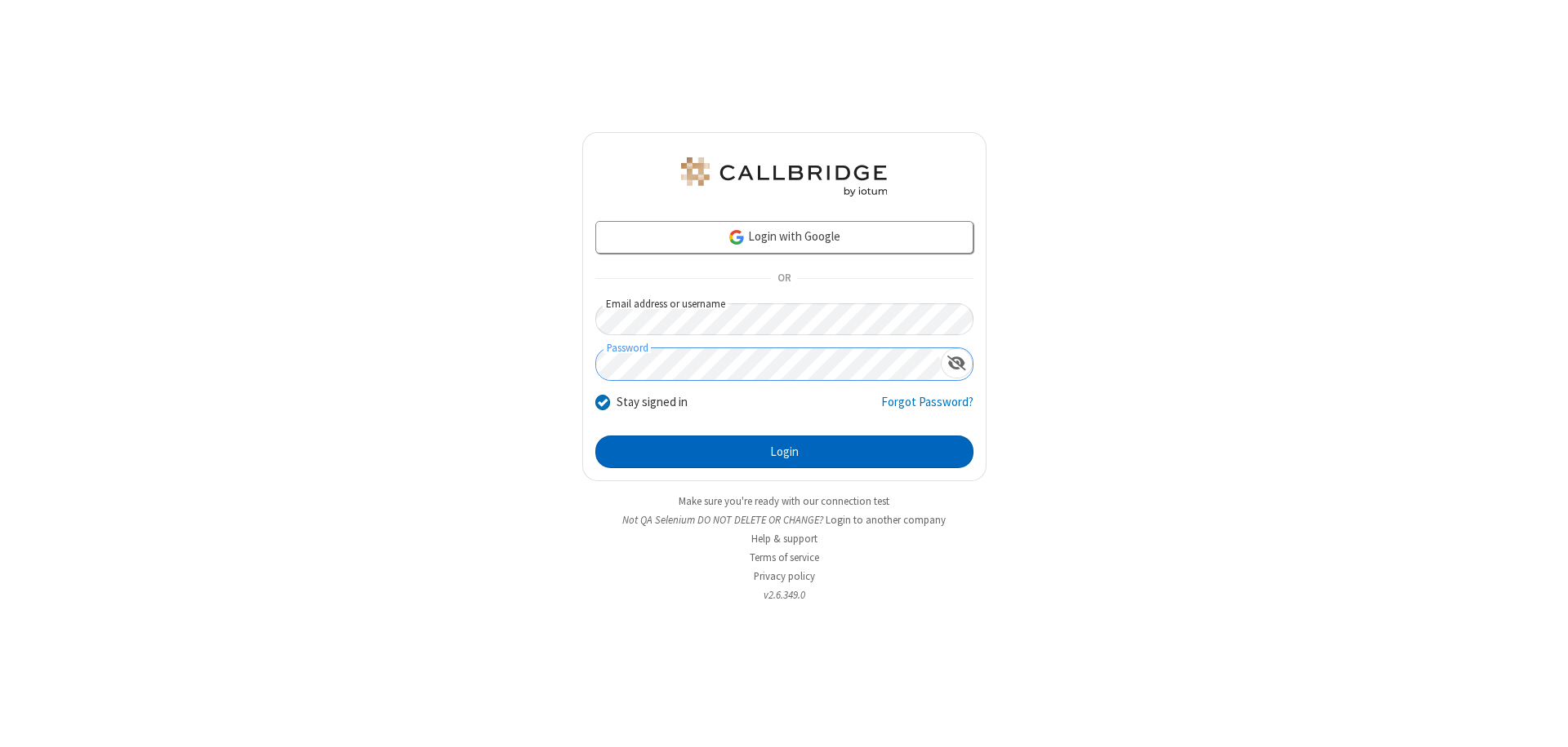
click at [784, 452] on button "Login" at bounding box center [784, 452] width 378 height 33
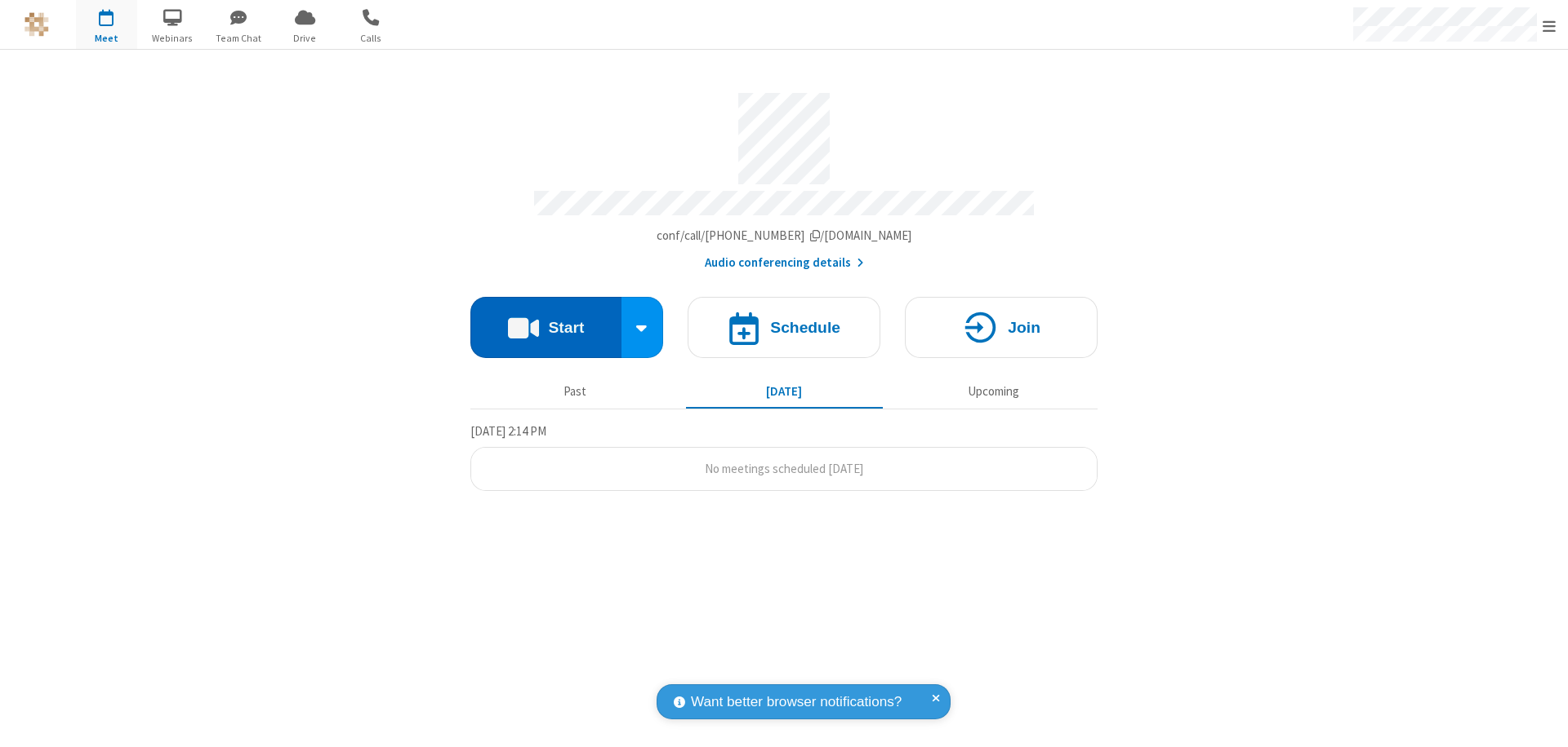
click at [546, 319] on button "Start" at bounding box center [546, 327] width 151 height 61
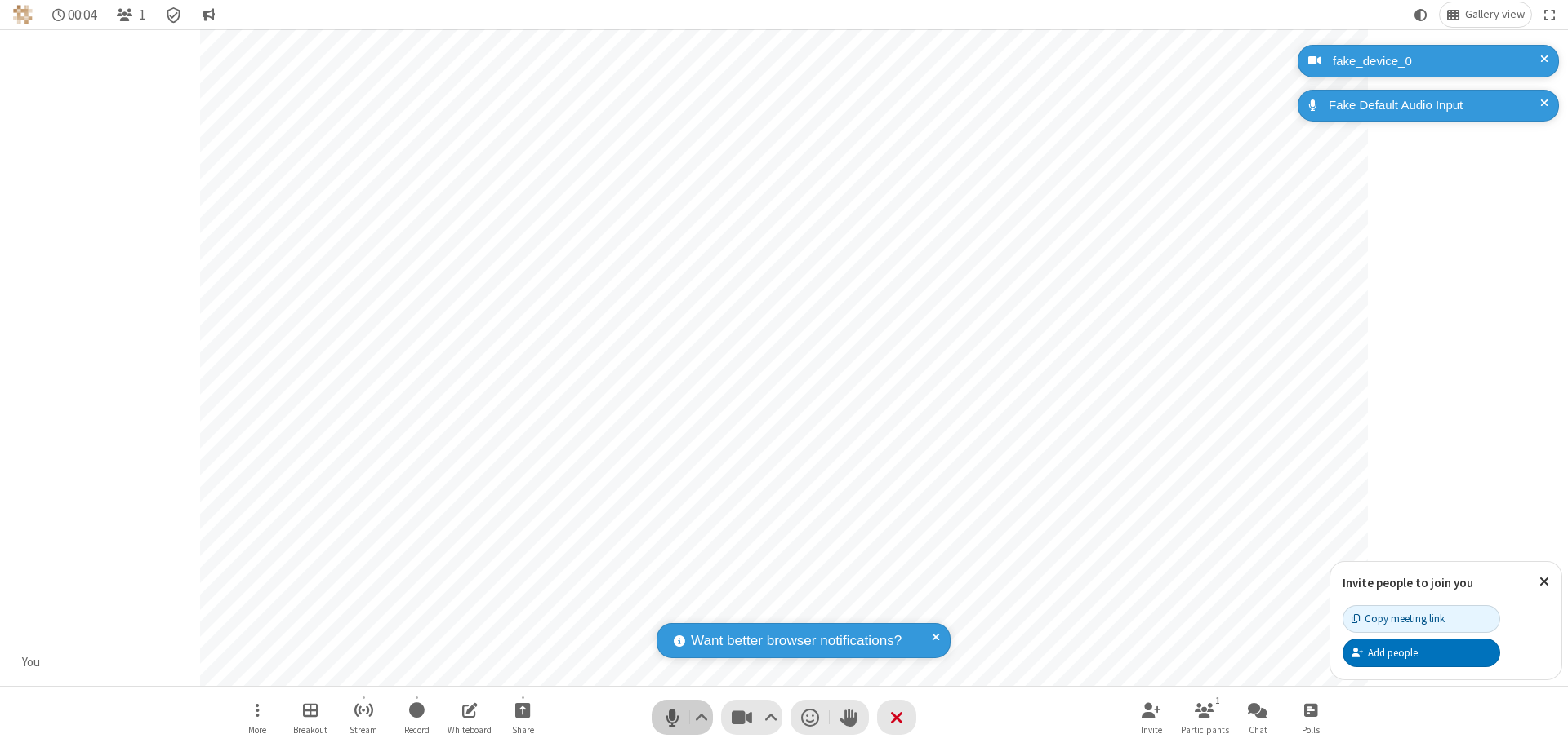
click at [672, 717] on span "Mute (⌘+Shift+A)" at bounding box center [671, 718] width 24 height 23
click at [672, 717] on span "Unmute (⌘+Shift+A)" at bounding box center [671, 718] width 24 height 23
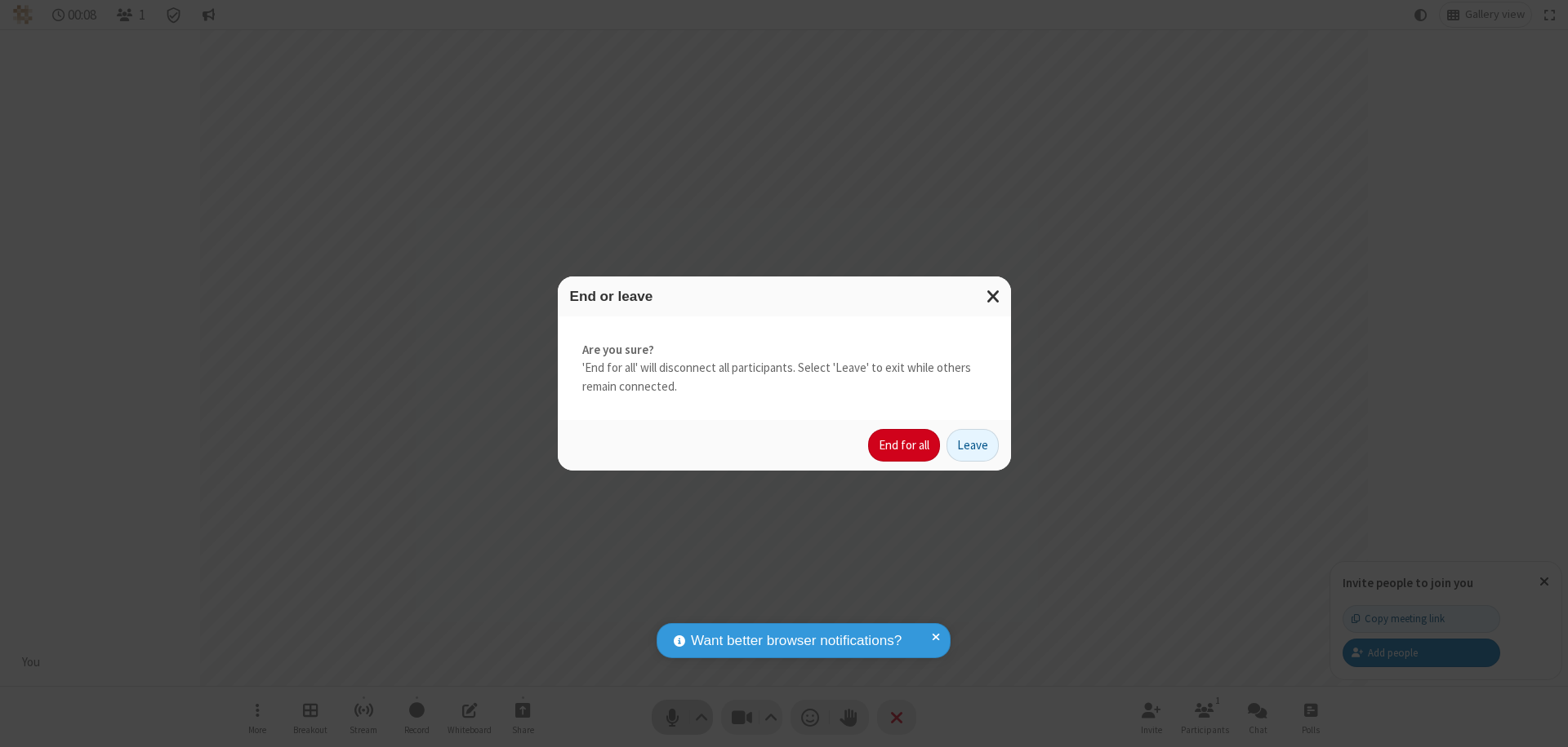
click at [904, 445] on button "End for all" at bounding box center [904, 446] width 72 height 33
